Goal: Information Seeking & Learning: Check status

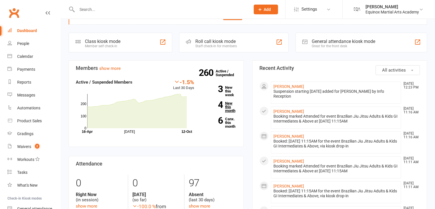
click at [233, 111] on link "4 New this month" at bounding box center [220, 106] width 34 height 11
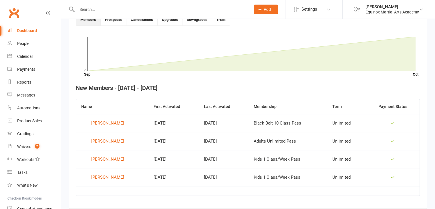
scroll to position [166, 0]
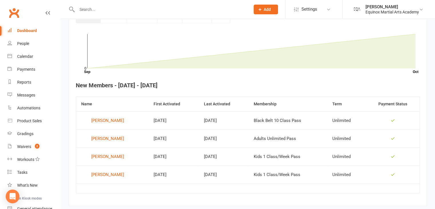
click at [30, 33] on div "Dashboard" at bounding box center [27, 30] width 20 height 5
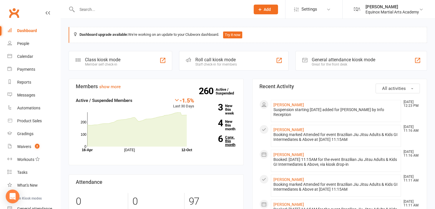
click at [229, 140] on link "6 Canx. this month" at bounding box center [220, 140] width 34 height 11
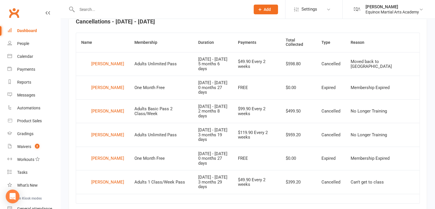
scroll to position [229, 0]
click at [95, 12] on input "text" at bounding box center [160, 9] width 171 height 8
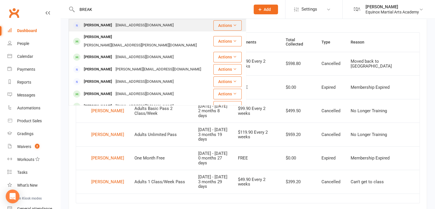
type input "BREAK"
click at [109, 22] on div "[PERSON_NAME]" at bounding box center [98, 25] width 32 height 8
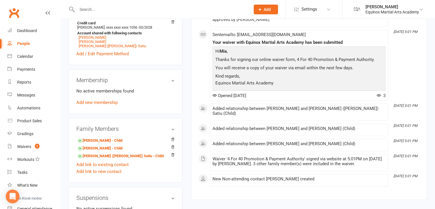
scroll to position [179, 0]
